Goal: Information Seeking & Learning: Learn about a topic

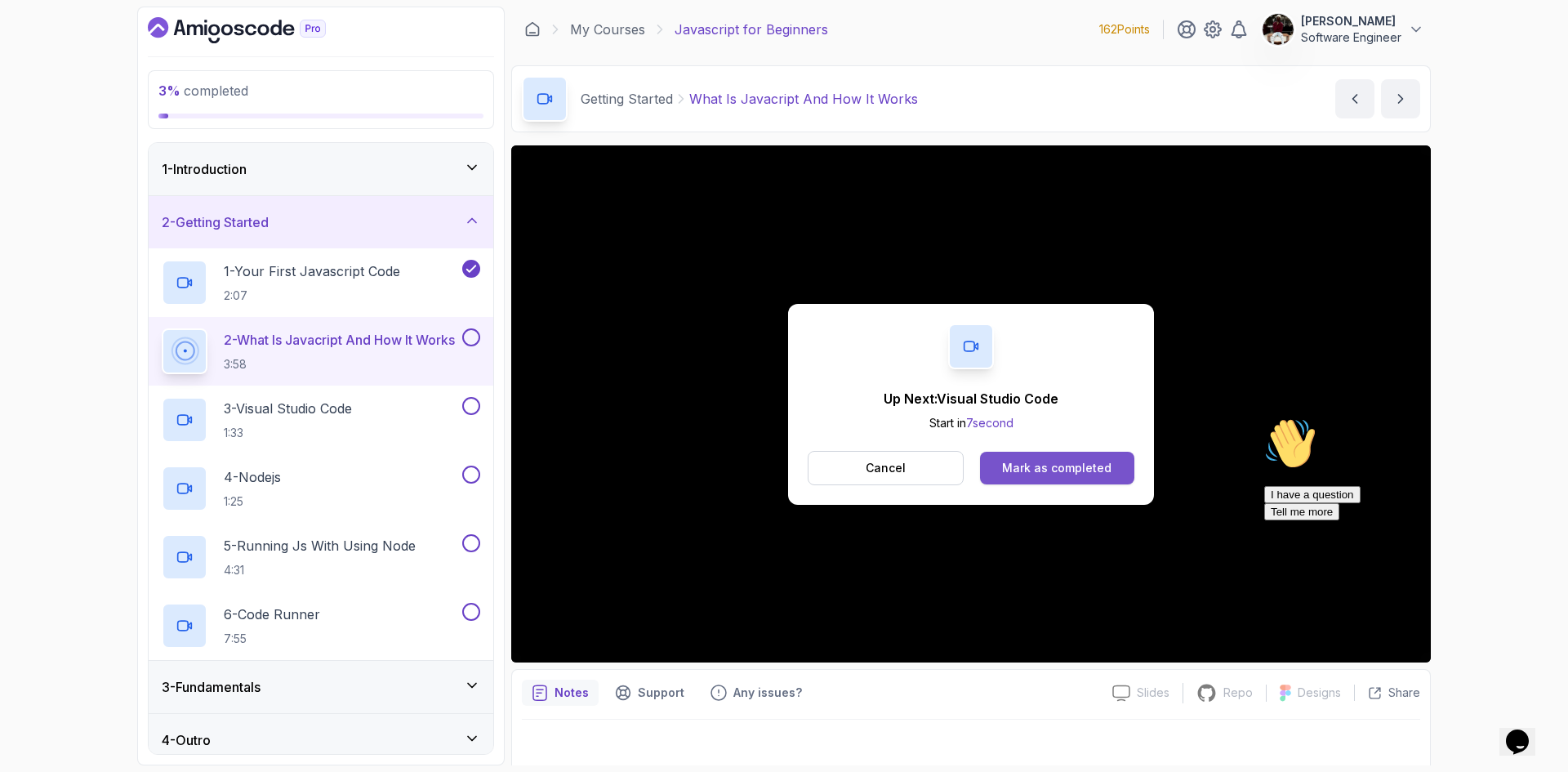
click at [1021, 467] on div "Mark as completed" at bounding box center [1057, 467] width 110 height 16
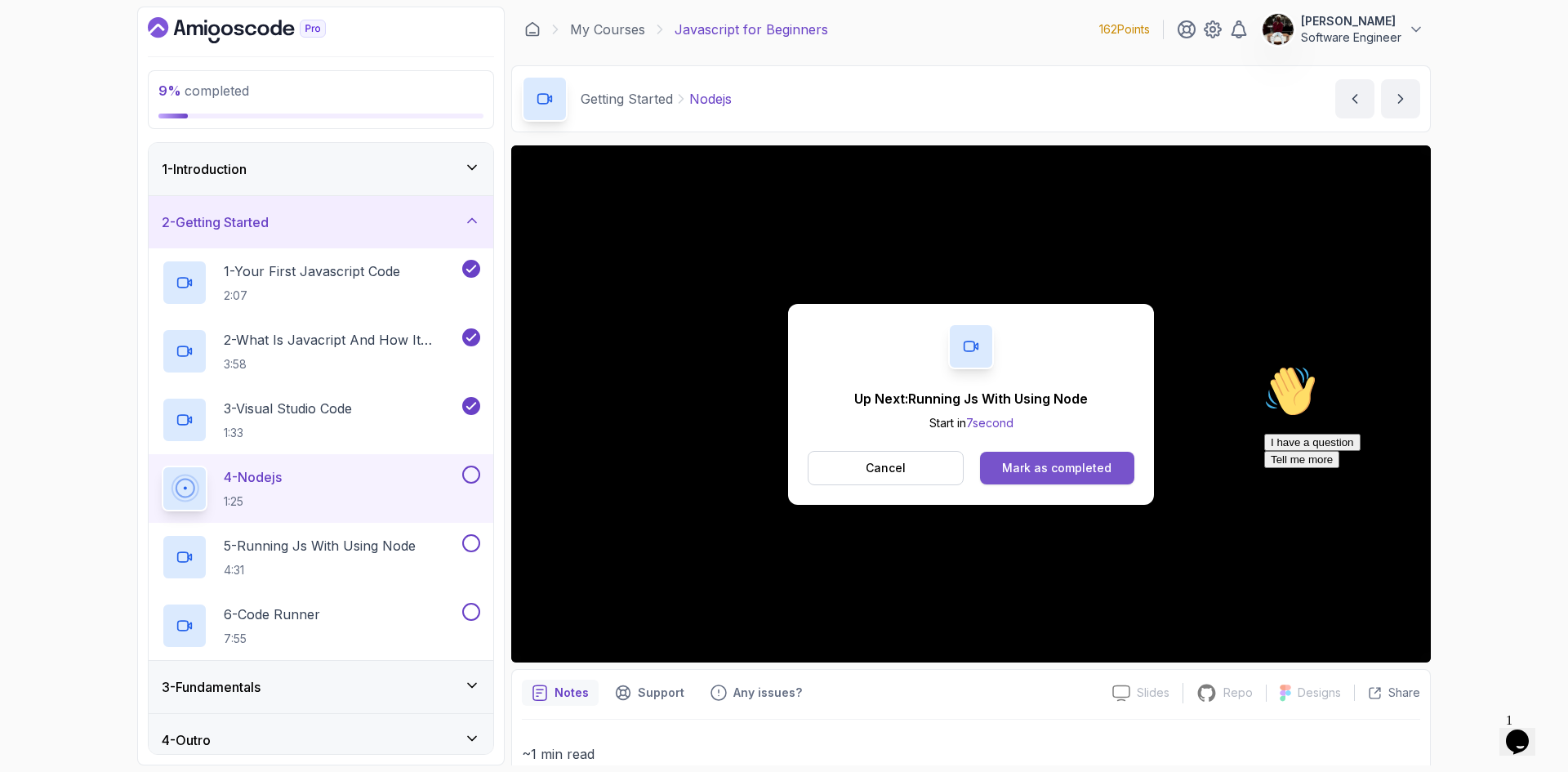
click at [1046, 464] on div "Mark as completed" at bounding box center [1057, 467] width 110 height 16
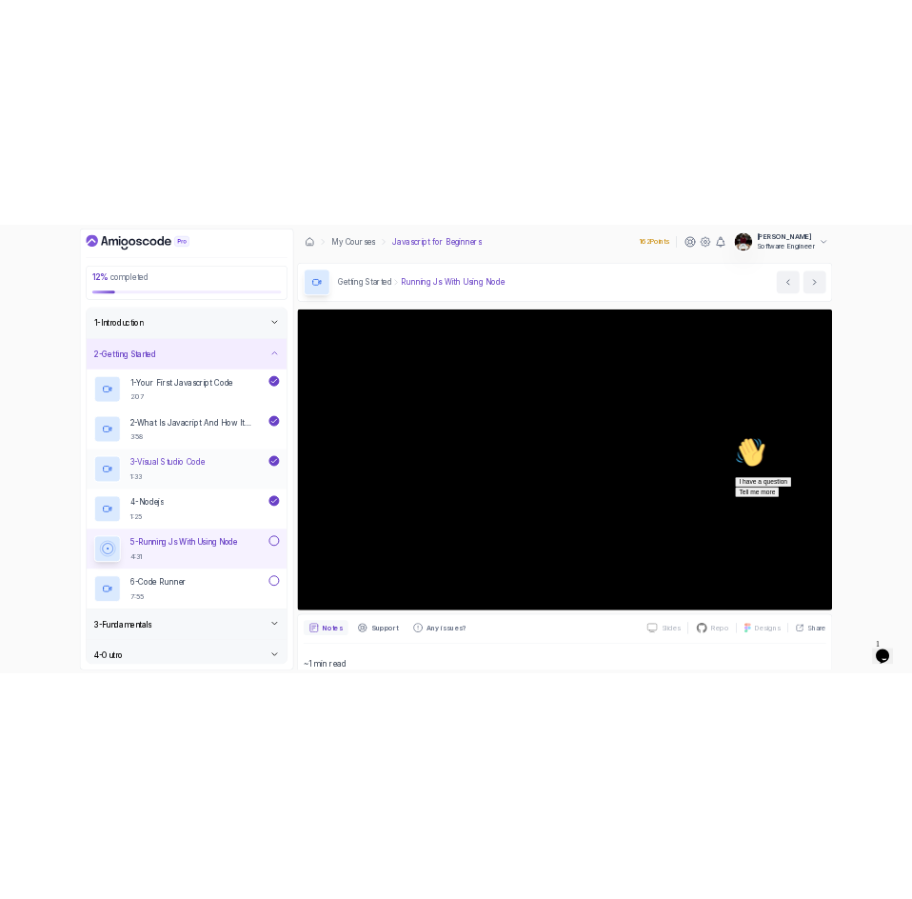
scroll to position [14, 0]
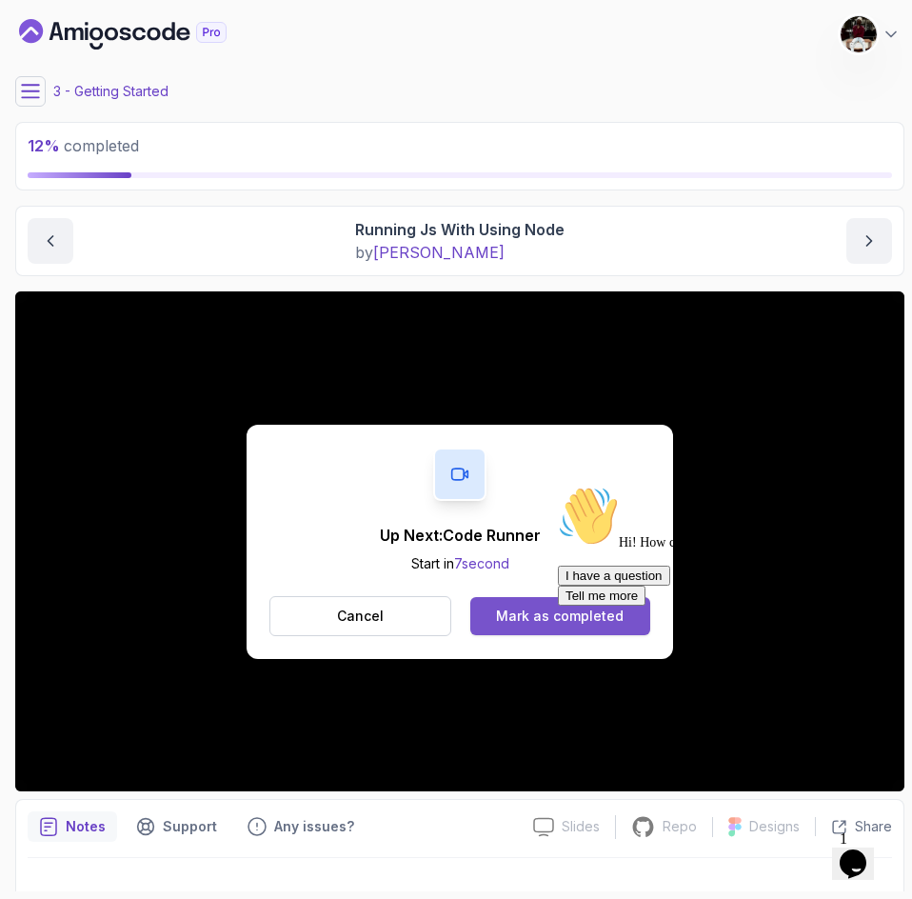
click at [545, 615] on div "Mark as completed" at bounding box center [560, 616] width 128 height 19
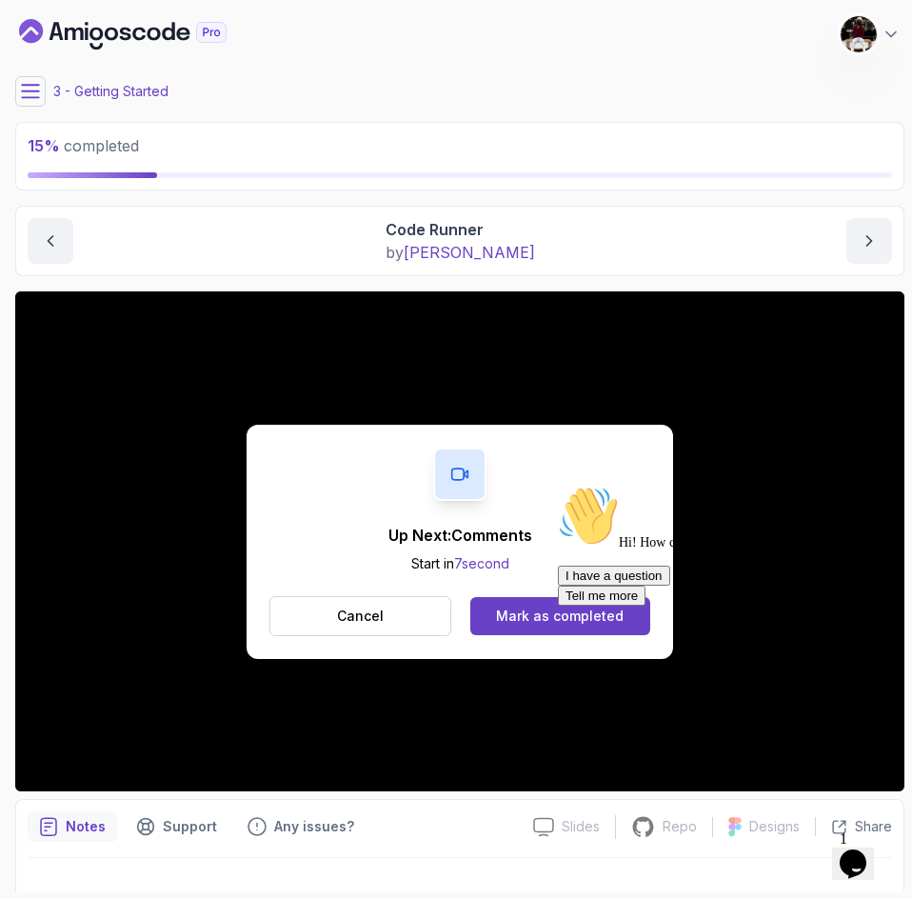
click at [558, 606] on div "Hi! How can we help? I have a question Tell me more" at bounding box center [729, 546] width 343 height 120
click at [582, 486] on div at bounding box center [729, 486] width 343 height 0
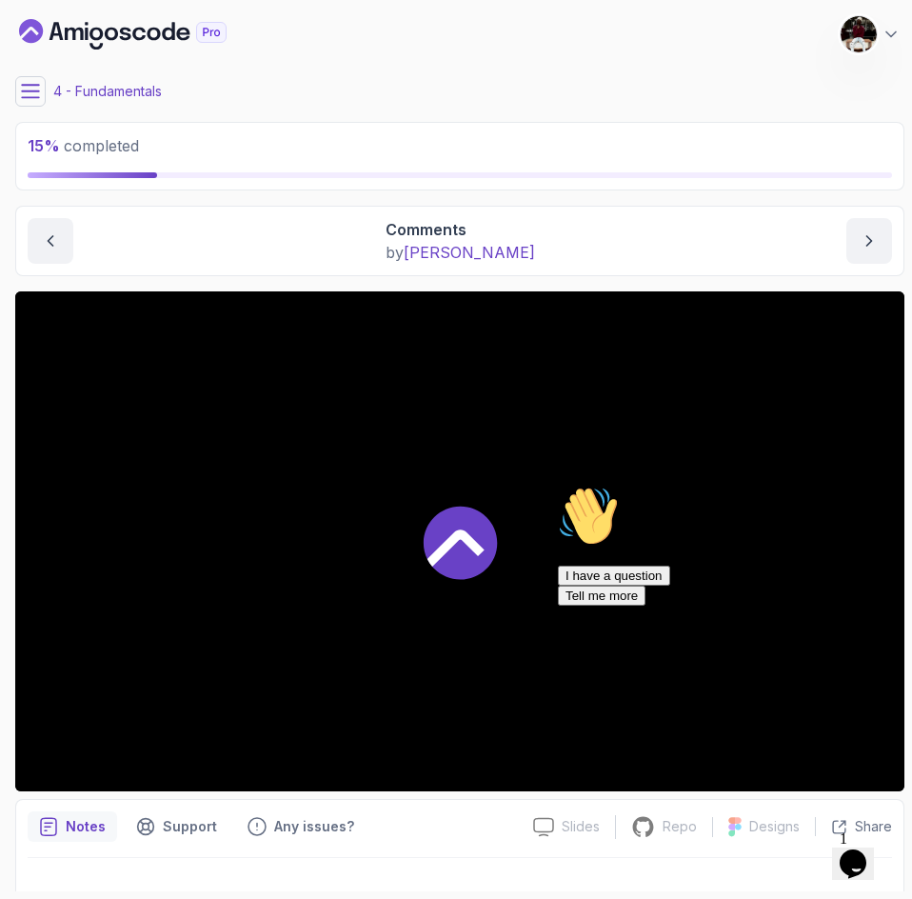
click at [569, 486] on div at bounding box center [729, 486] width 343 height 0
click at [558, 486] on icon "Chat attention grabber" at bounding box center [558, 486] width 0 height 0
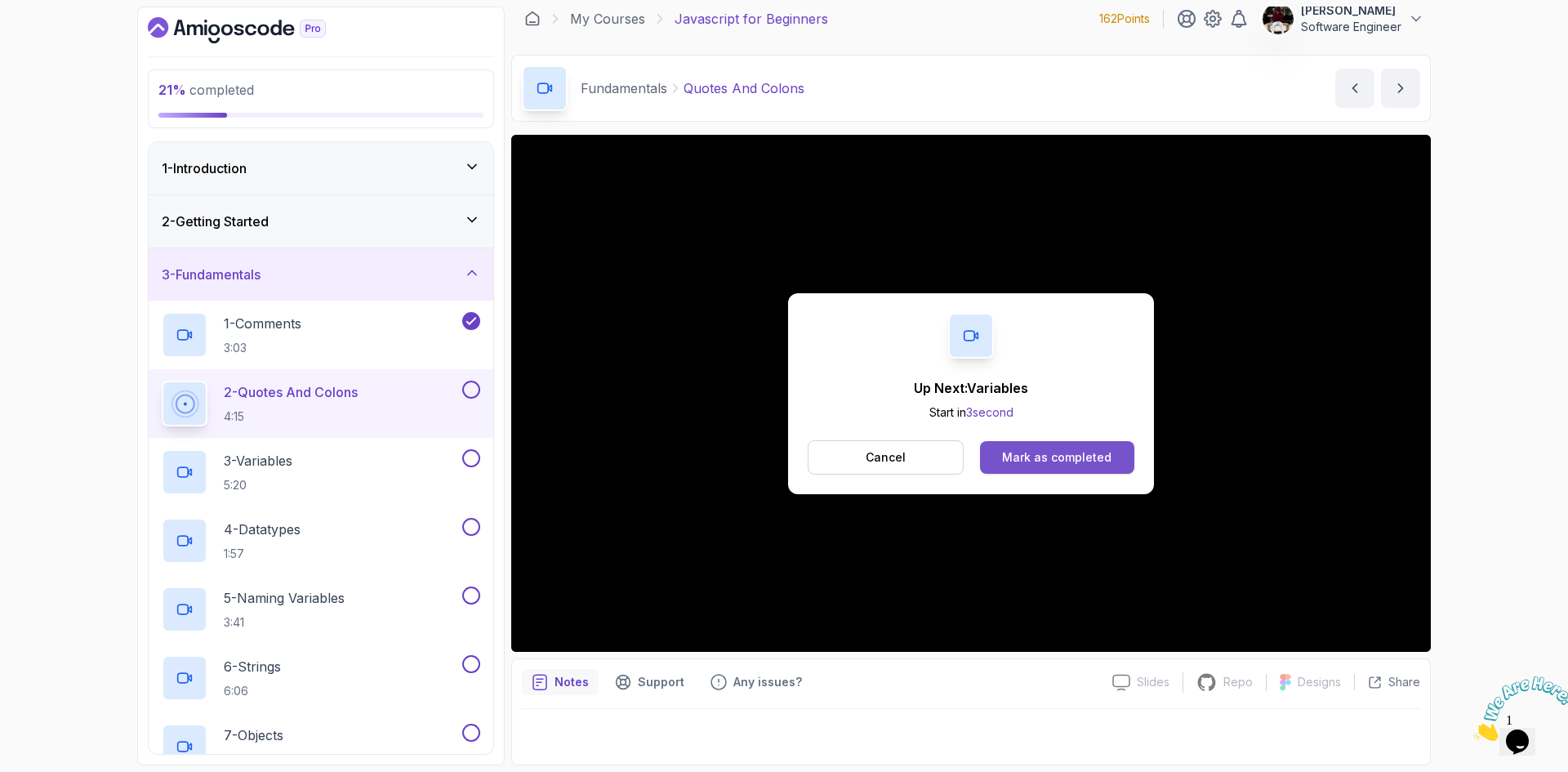
click at [1047, 463] on div "Mark as completed" at bounding box center [1057, 457] width 110 height 16
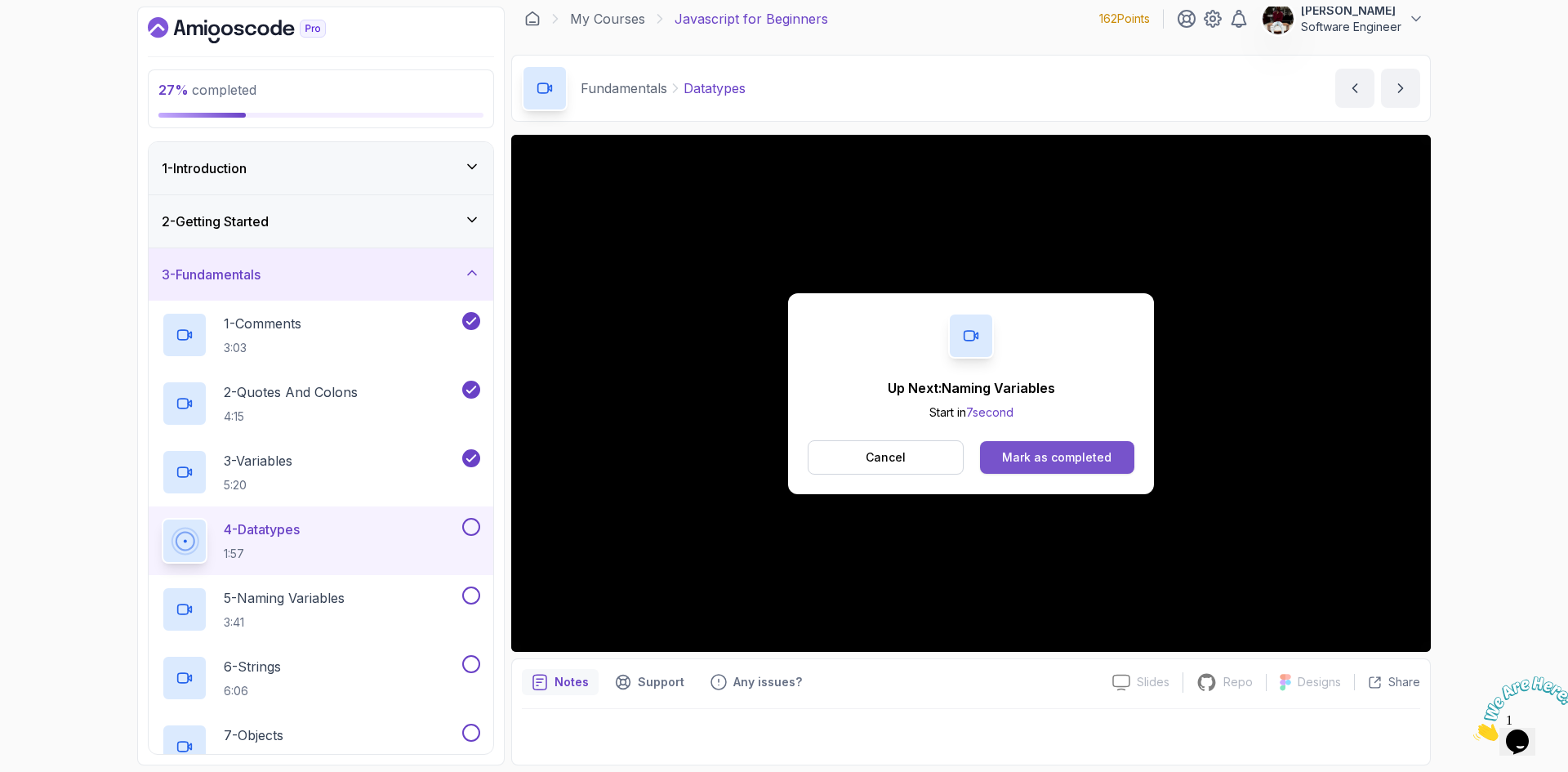
click at [1050, 454] on div "Mark as completed" at bounding box center [1057, 457] width 110 height 16
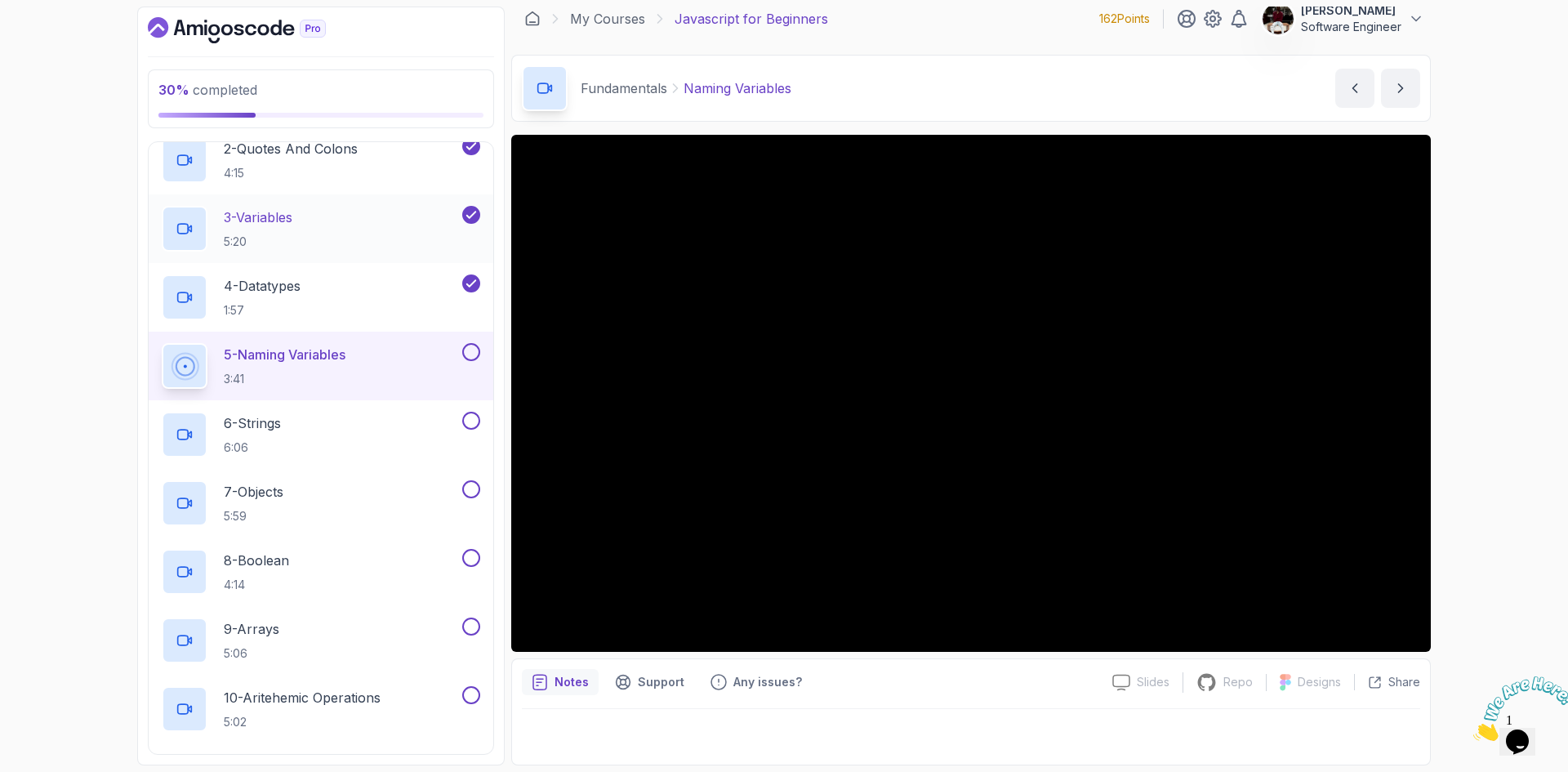
scroll to position [248, 0]
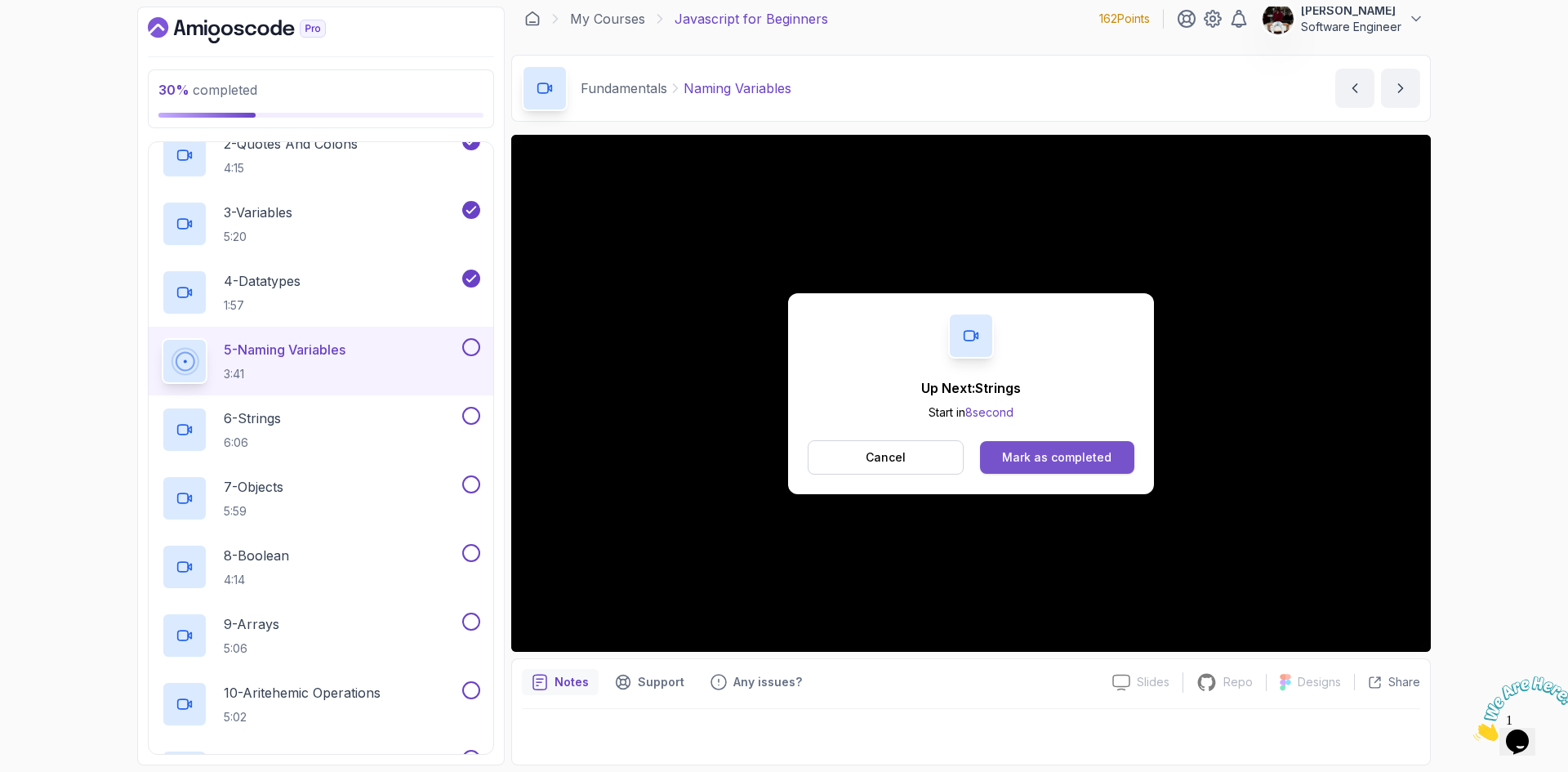
click at [1066, 443] on button "Mark as completed" at bounding box center [1058, 457] width 154 height 33
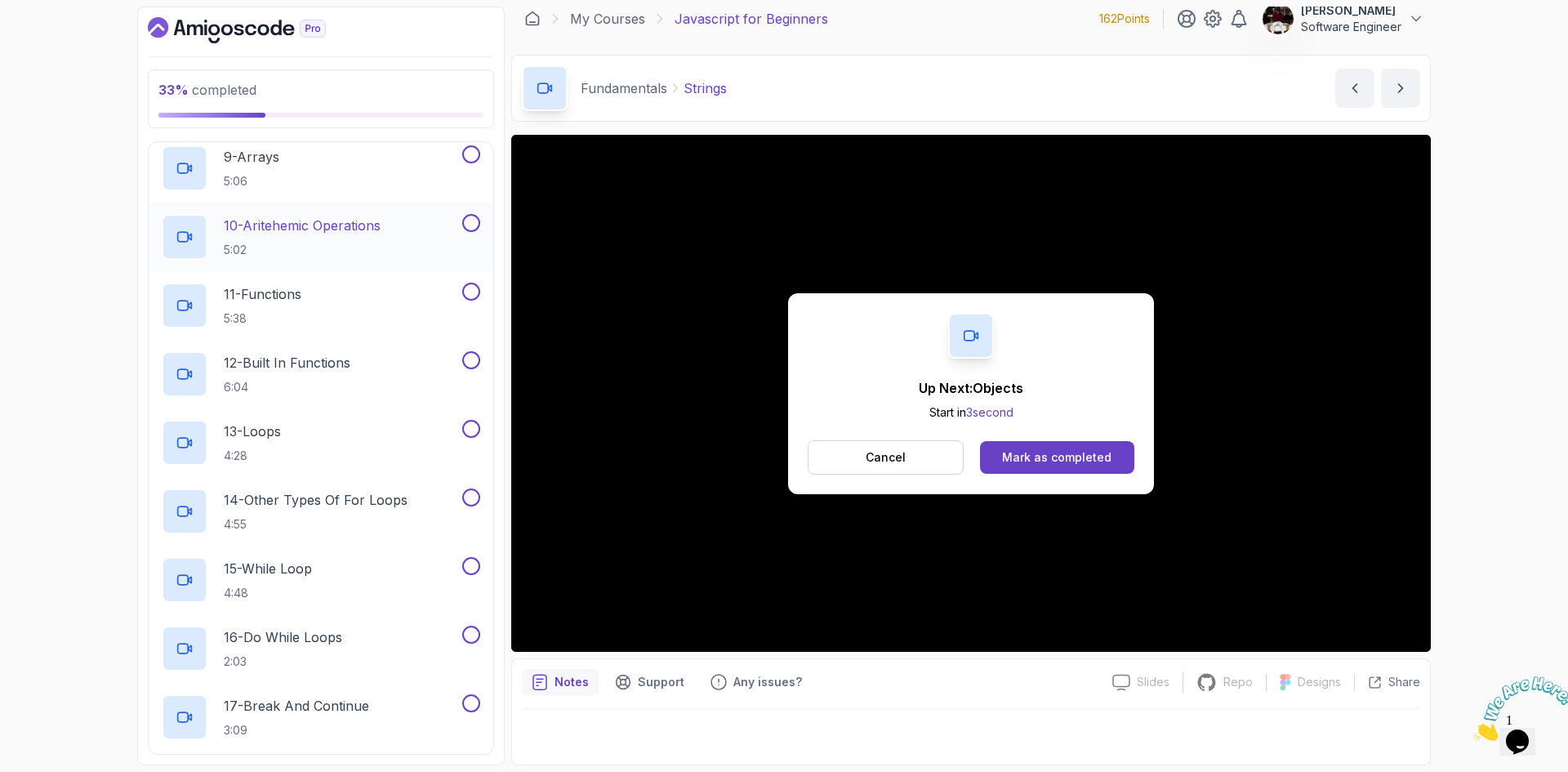
scroll to position [716, 0]
click at [1039, 457] on div "Mark as completed" at bounding box center [1057, 457] width 110 height 16
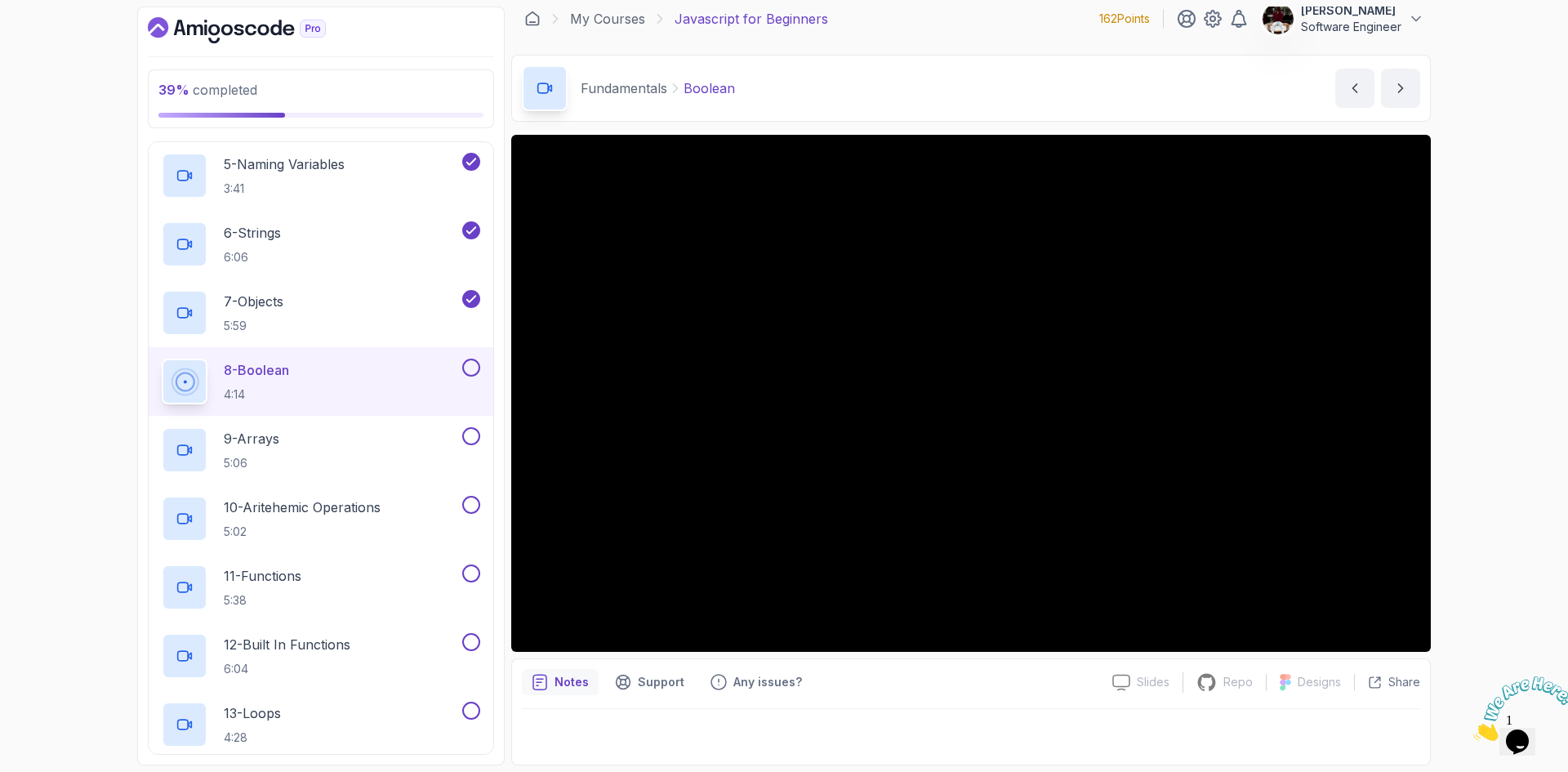
scroll to position [435, 0]
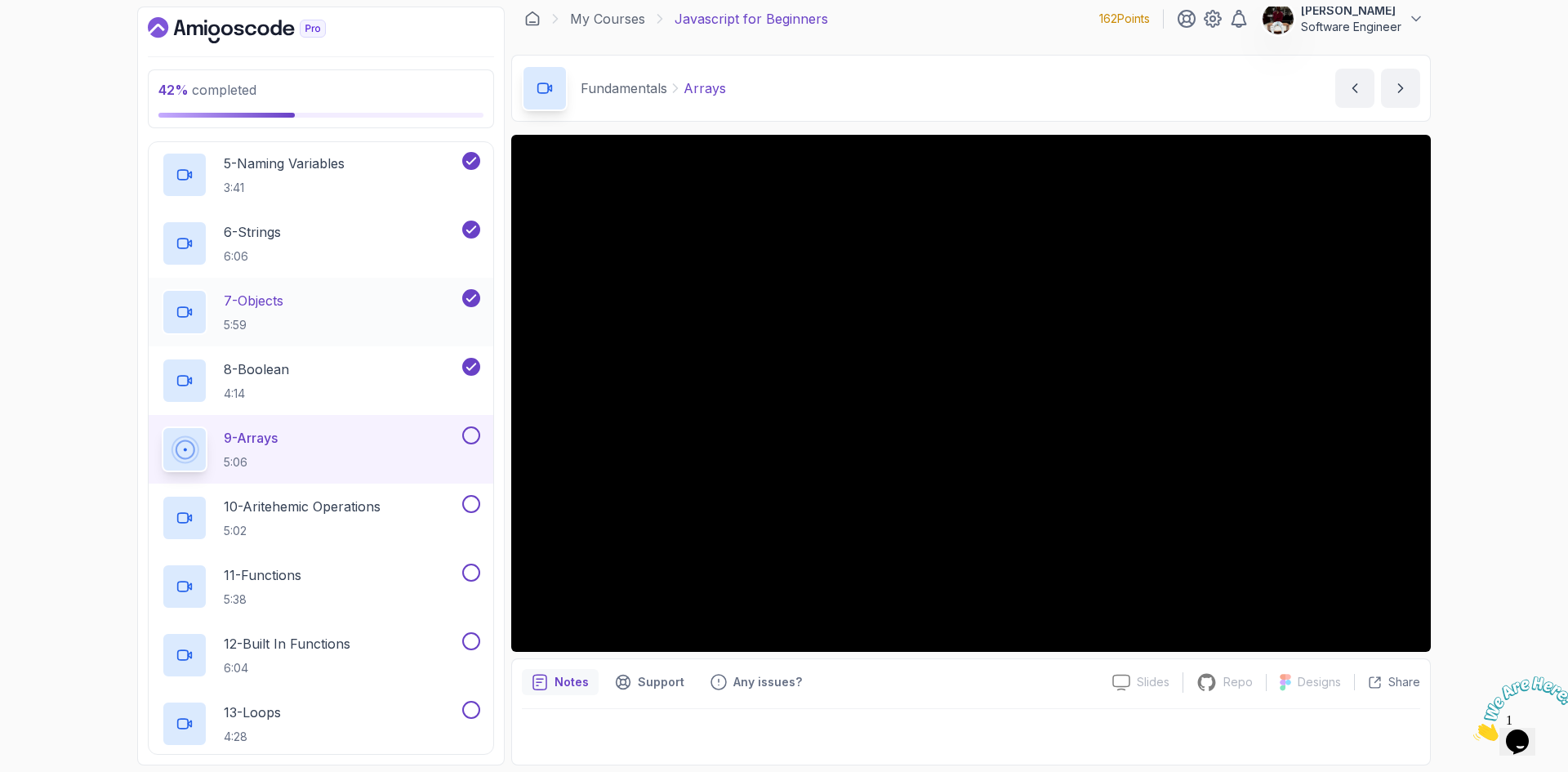
click at [317, 307] on div "7 - Objects 5:59" at bounding box center [311, 311] width 298 height 45
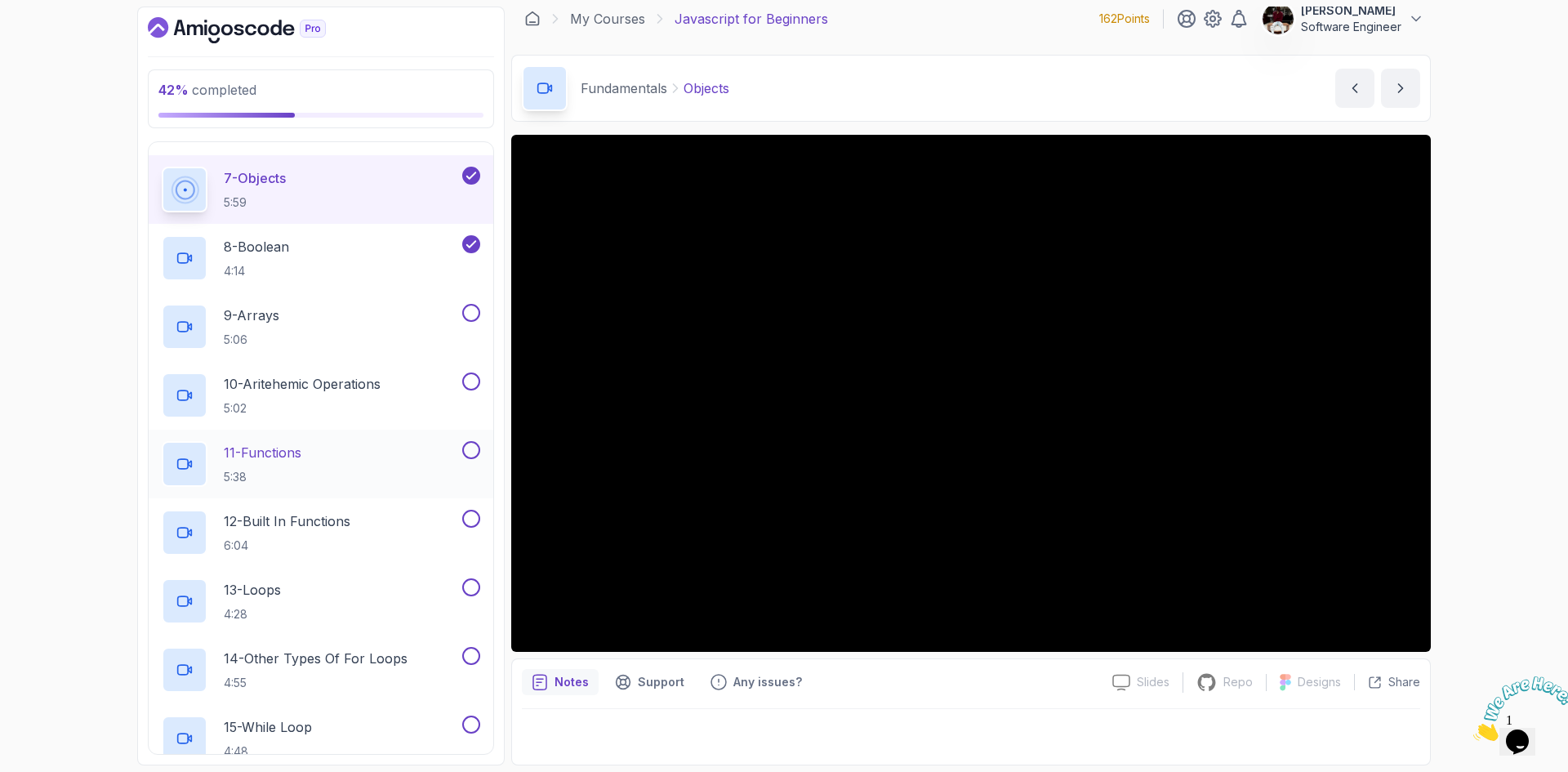
scroll to position [556, 0]
click at [346, 317] on div "9 - Arrays 5:06" at bounding box center [311, 327] width 298 height 45
